Goal: Navigation & Orientation: Find specific page/section

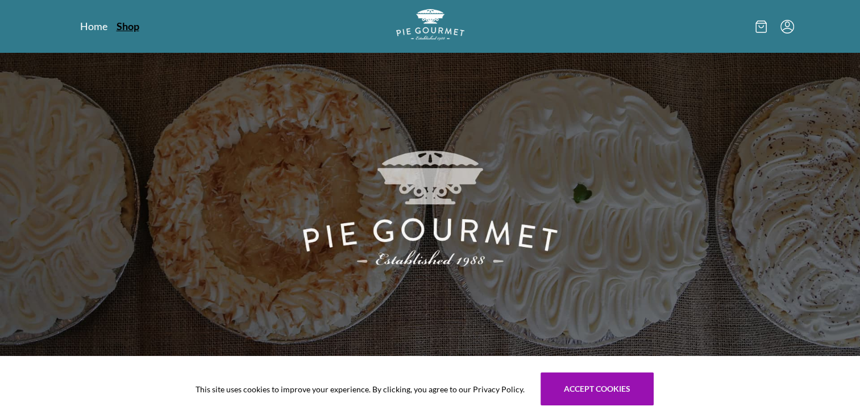
click at [123, 26] on link "Shop" at bounding box center [128, 26] width 23 height 14
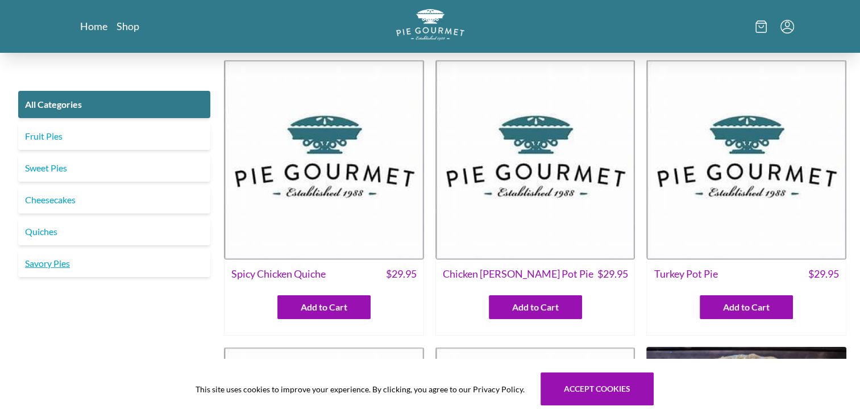
click at [38, 267] on link "Savory Pies" at bounding box center [114, 263] width 192 height 27
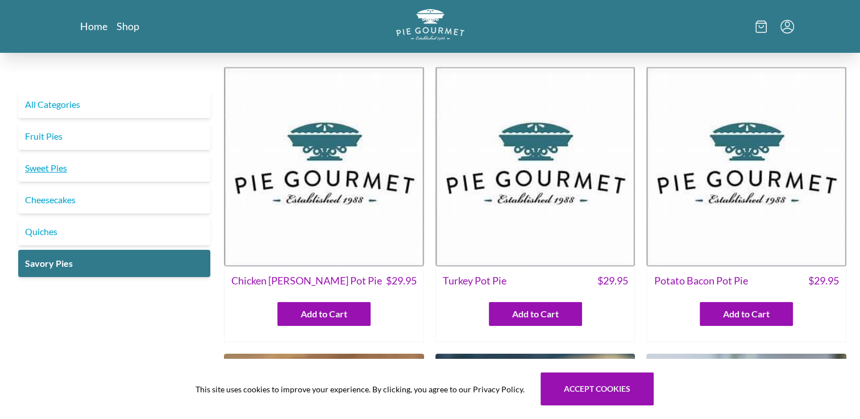
click at [35, 169] on link "Sweet Pies" at bounding box center [114, 168] width 192 height 27
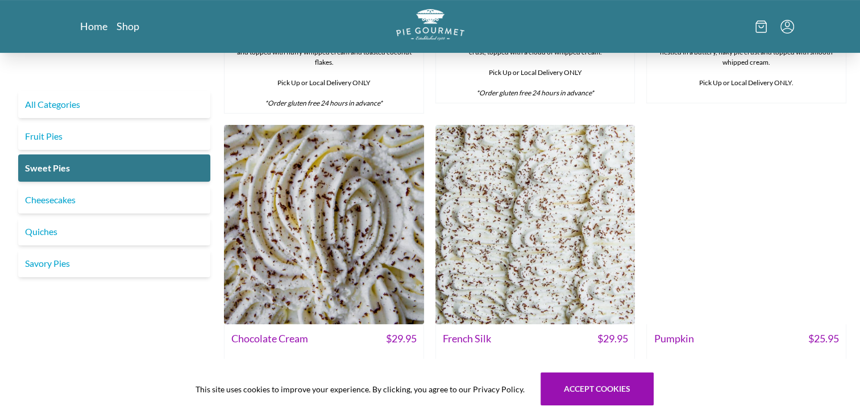
scroll to position [294, 0]
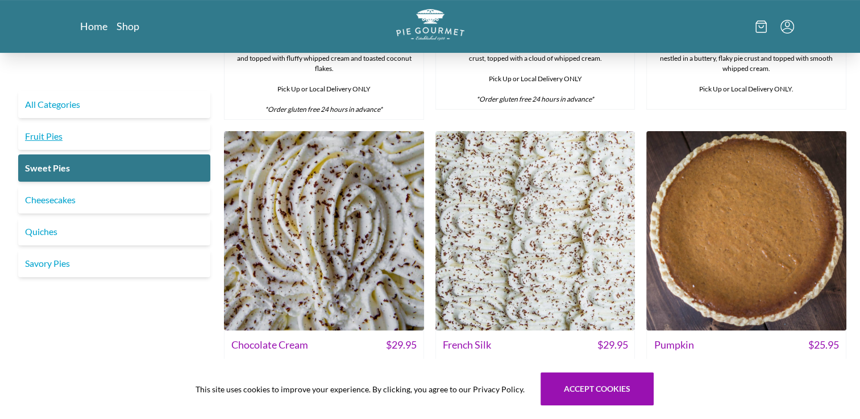
click at [40, 138] on link "Fruit Pies" at bounding box center [114, 136] width 192 height 27
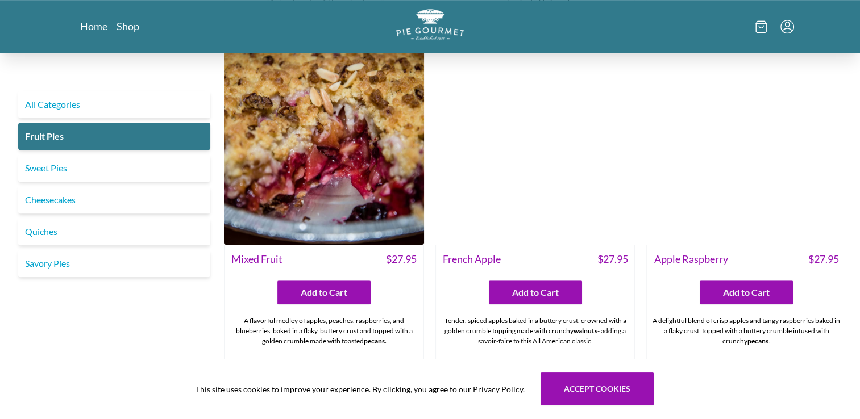
scroll to position [739, 0]
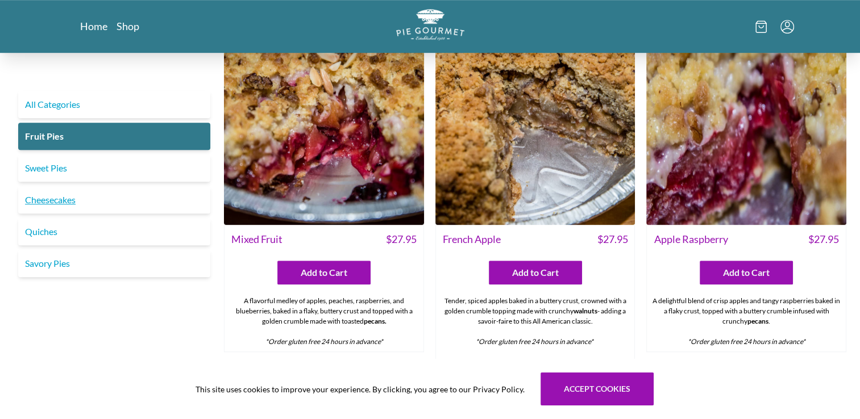
click at [52, 203] on link "Cheesecakes" at bounding box center [114, 199] width 192 height 27
